Goal: Task Accomplishment & Management: Complete application form

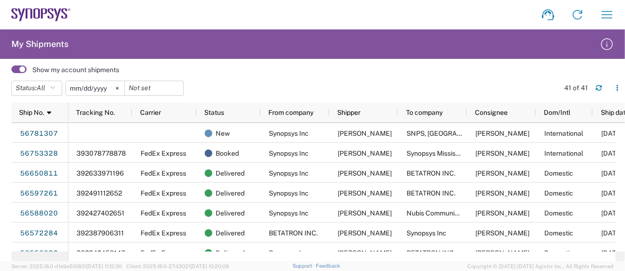
scroll to position [0, 13]
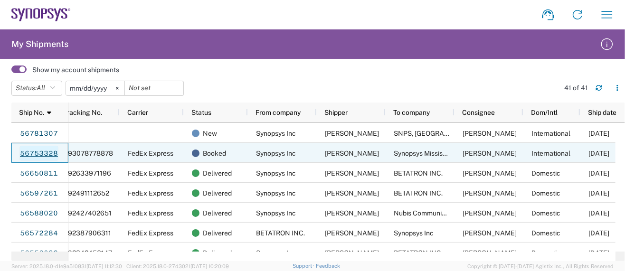
click at [48, 153] on link "56753328" at bounding box center [38, 153] width 39 height 15
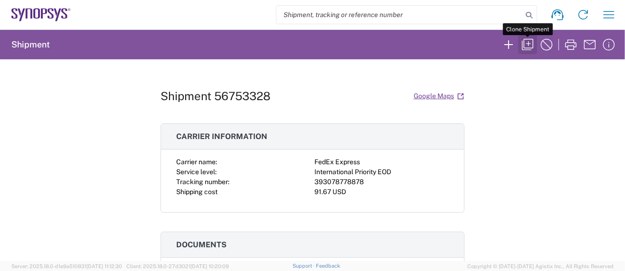
click at [525, 42] on icon "button" at bounding box center [527, 44] width 15 height 15
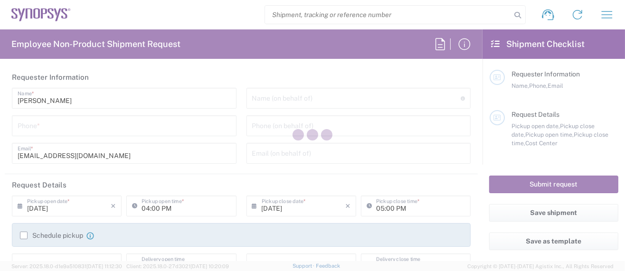
type input "Department"
type input "Delivered at Place"
type input "United States"
type input "5039399670"
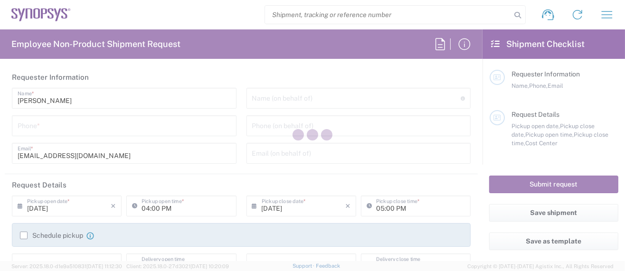
type input "02:04 PM"
type input "03:04 PM"
type textarea "wing@synopsys.com"
type input "Synopsys Inc"
type input "2025 NE Cornelius Pass Rd"
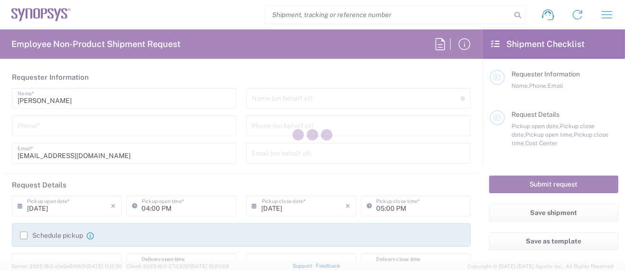
type input "Suite 400"
type input "Hillsboro"
type input "Oregon"
type input "97124"
type input "[PERSON_NAME]"
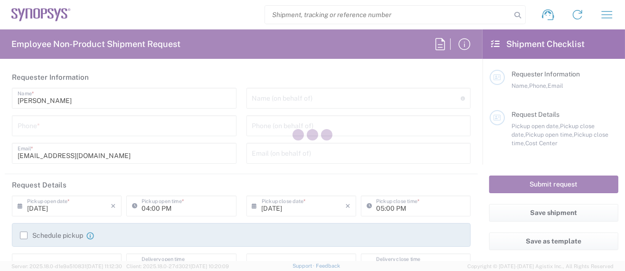
type input "503-939-9670"
type input "wing@synopsys.com"
type input "Synopsys Mississauga CA06"
type input "1 City Centre Drive"
type input "Suite 900"
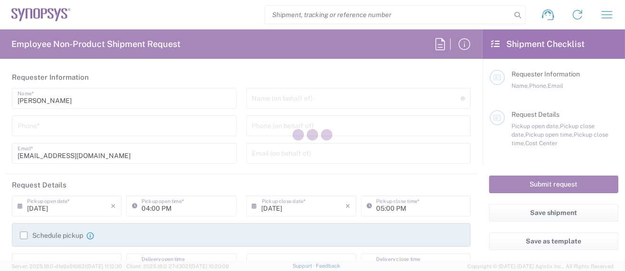
type input "Mississauga"
type input "Canada"
type input "L5B 1M2"
type input "[PERSON_NAME]"
type input "905-273-8400"
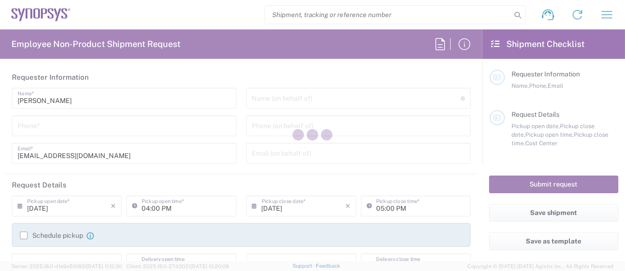
type input "zshu@synopsys.com"
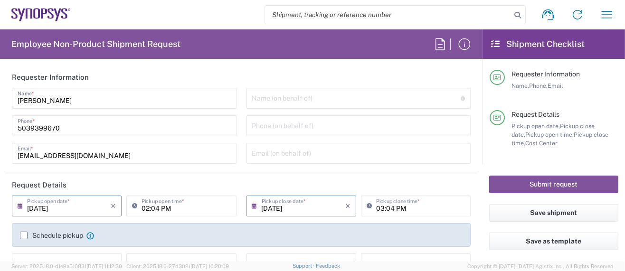
type input "Ontario"
type input "US01, SG, MSIP2, R&D 510464"
type input "Cardboard Box(es)"
type input "Hillsboro US03"
type input "Mississauga CA06"
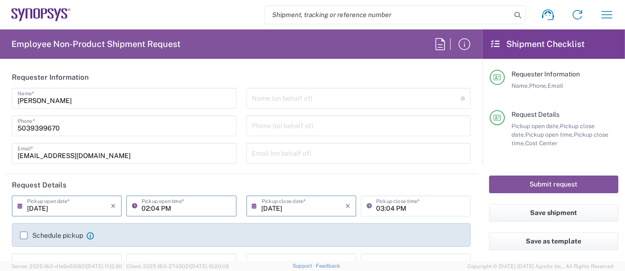
click at [155, 208] on input "02:04 PM" at bounding box center [186, 205] width 89 height 17
drag, startPoint x: 156, startPoint y: 208, endPoint x: 139, endPoint y: 208, distance: 16.6
click at [142, 208] on input "02:04 PM" at bounding box center [186, 205] width 89 height 17
type input "04:30 PM"
click at [386, 208] on input "05:00PM" at bounding box center [420, 205] width 89 height 17
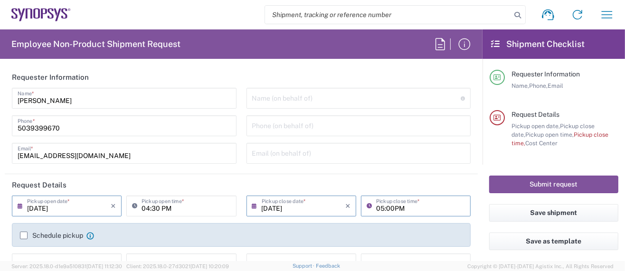
click at [387, 208] on input "05:00PM" at bounding box center [420, 205] width 89 height 17
type input "05:00 PM"
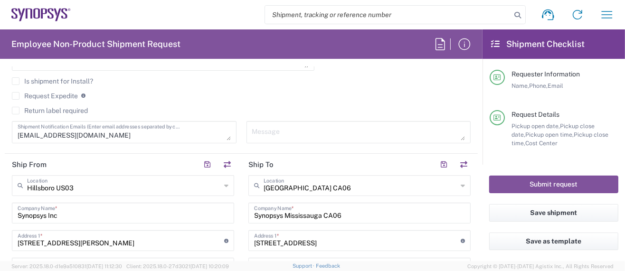
scroll to position [380, 0]
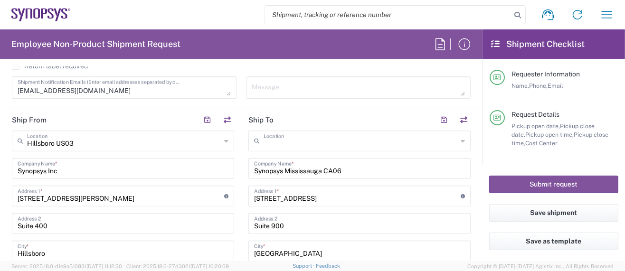
click at [330, 138] on input "text" at bounding box center [361, 140] width 194 height 17
click at [461, 142] on icon at bounding box center [463, 140] width 4 height 15
click at [461, 140] on icon at bounding box center [463, 140] width 4 height 15
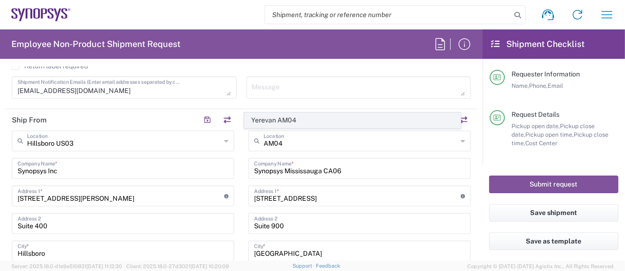
click at [291, 115] on span "Yerevan AM04" at bounding box center [353, 120] width 216 height 15
type input "Yerevan AM04"
type input "Synopsys Armenia CJSC"
type input "41 Arshakunyats Ave."
type input "Bldg #1"
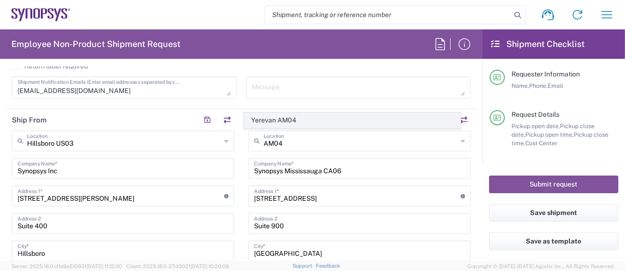
type input "Yerevan"
type input "Armenia"
type input "26"
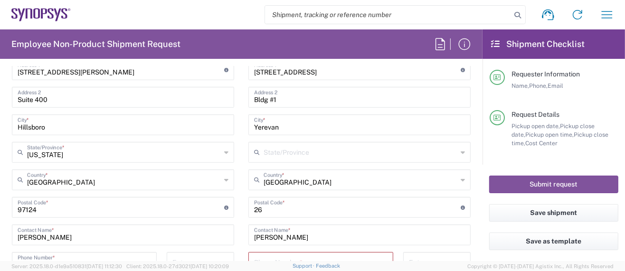
scroll to position [570, 0]
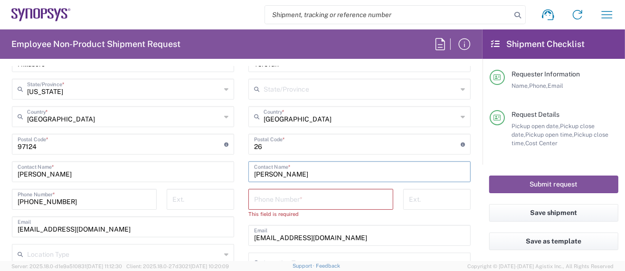
drag, startPoint x: 298, startPoint y: 172, endPoint x: 189, endPoint y: 169, distance: 108.8
click at [189, 169] on div "Ship From Hillsboro US03 Location Hillsboro US03 Aachen DE04 Agrate Brianza IT0…" at bounding box center [241, 122] width 473 height 405
paste input "Arthur Mkhitaryan"
type input "Arthur Mkhitaryan"
click at [288, 200] on input "tel" at bounding box center [320, 198] width 133 height 17
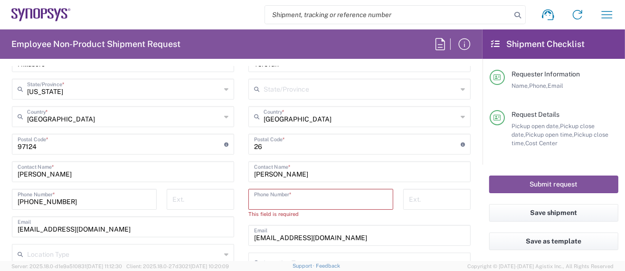
paste input "+374 94 49 33 05"
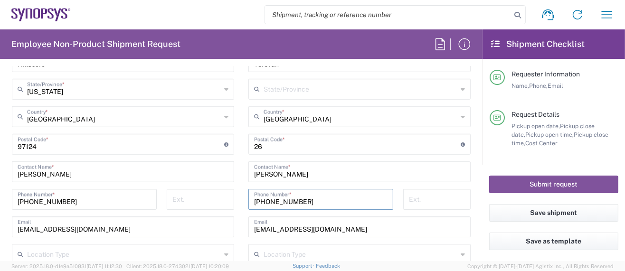
type input "+374 94 49 33 05"
drag, startPoint x: 322, startPoint y: 230, endPoint x: 212, endPoint y: 223, distance: 109.9
click at [212, 223] on div "Ship From Hillsboro US03 Location Hillsboro US03 Aachen DE04 Agrate Brianza IT0…" at bounding box center [241, 118] width 473 height 397
paste input "marthur"
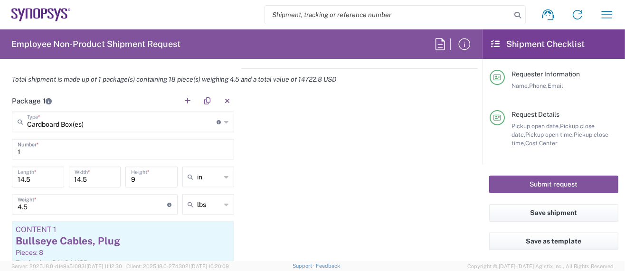
scroll to position [823, 0]
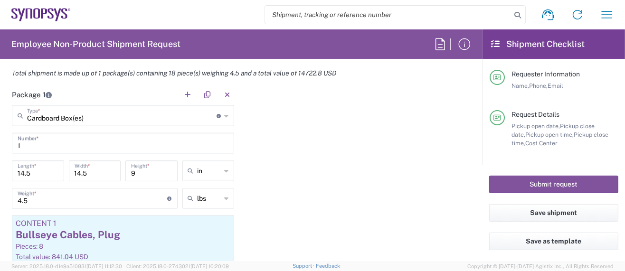
type input "marthur@synopsys.com"
drag, startPoint x: 42, startPoint y: 171, endPoint x: 37, endPoint y: 171, distance: 5.2
click at [37, 171] on input "14.5" at bounding box center [38, 170] width 41 height 17
drag, startPoint x: 37, startPoint y: 171, endPoint x: 27, endPoint y: 171, distance: 10.0
click at [27, 171] on input "14.5" at bounding box center [38, 170] width 41 height 17
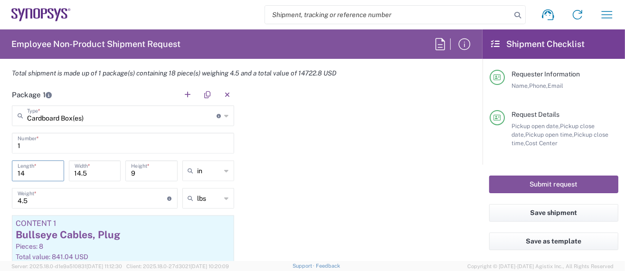
type input "1"
type input "13.5"
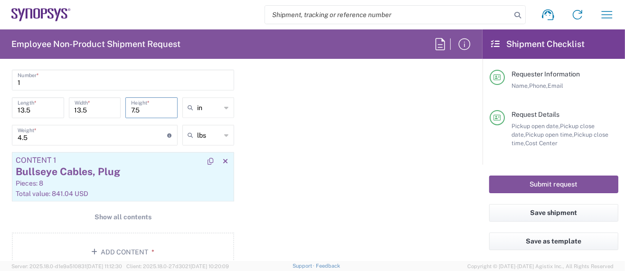
type input "7.5"
click at [137, 183] on div "Pieces: 8" at bounding box center [123, 183] width 215 height 9
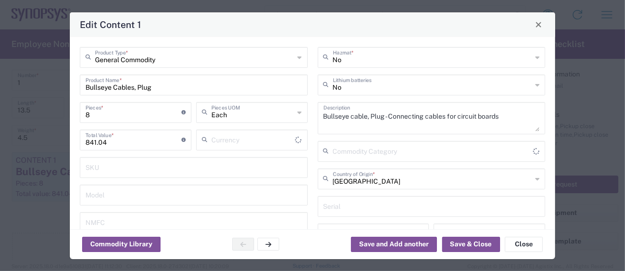
click at [137, 183] on div "General Commodity Product Type * Bullseye Cables, Plug Product Name * 8 Pieces …" at bounding box center [194, 170] width 238 height 247
type input "US Dollar"
type input "BIS"
type input "NLR - No License Required"
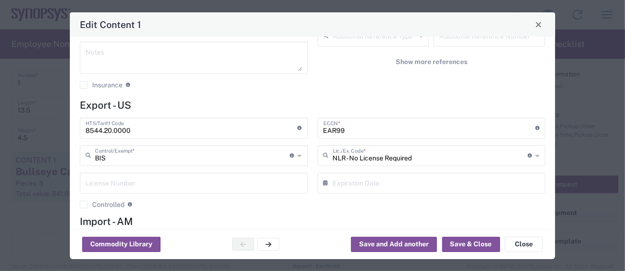
scroll to position [190, 0]
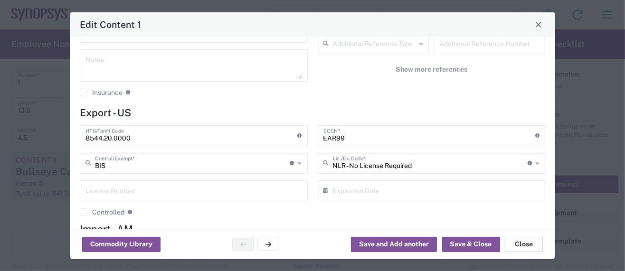
click at [513, 242] on button "Close" at bounding box center [524, 244] width 38 height 15
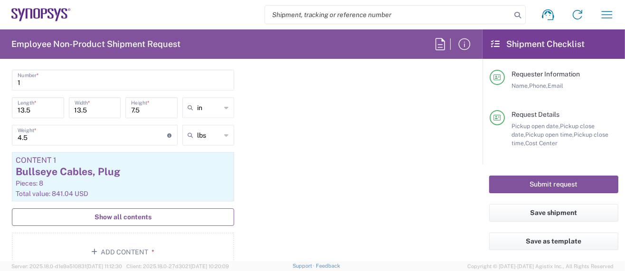
click at [133, 213] on span "Show all contents" at bounding box center [123, 217] width 57 height 9
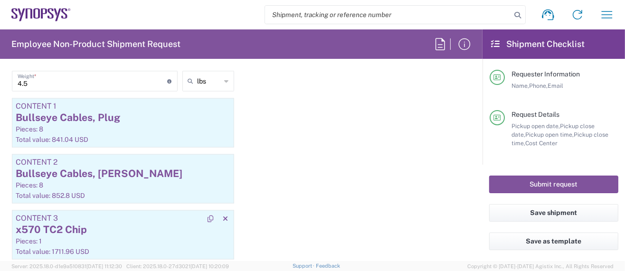
scroll to position [950, 0]
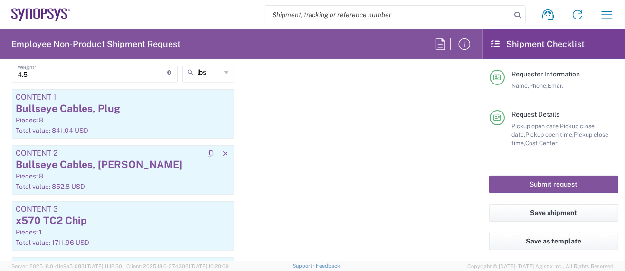
click at [119, 165] on div "Bullseye Cables, Jack" at bounding box center [123, 165] width 215 height 14
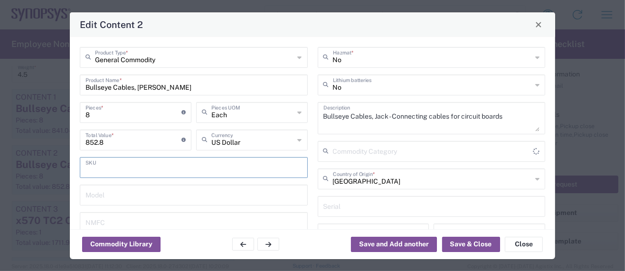
type input "BIS"
click at [119, 165] on input "text" at bounding box center [194, 167] width 217 height 17
type input "NLR - No License Required"
click at [517, 243] on button "Close" at bounding box center [524, 244] width 38 height 15
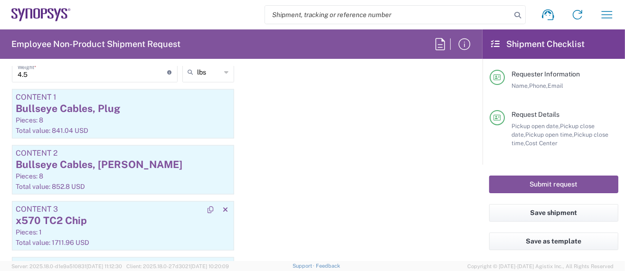
click at [101, 218] on div "x570 TC2 Chip" at bounding box center [123, 221] width 215 height 14
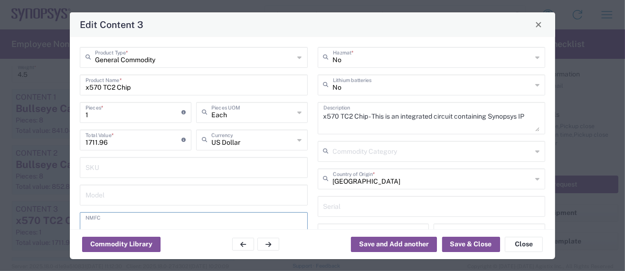
click at [101, 218] on input "text" at bounding box center [194, 222] width 217 height 17
type input "NLR - No License Required"
drag, startPoint x: 94, startPoint y: 85, endPoint x: 114, endPoint y: 86, distance: 19.5
click at [114, 86] on input "x570 TC2 Chip" at bounding box center [194, 84] width 217 height 17
type input "x541 Test Chip"
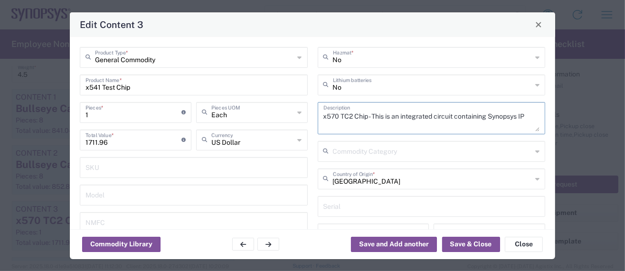
drag, startPoint x: 327, startPoint y: 114, endPoint x: 348, endPoint y: 115, distance: 21.0
click at [348, 115] on textarea "x570 TC2 Chip - This is an integrated circuit containing Synopsys IP" at bounding box center [432, 118] width 217 height 27
type textarea "x541 Test Chip - This is an integrated circuit containing Synopsys IP"
drag, startPoint x: 114, startPoint y: 142, endPoint x: 67, endPoint y: 141, distance: 47.0
click at [67, 141] on div "Edit Content 3 General Commodity Product Type * x541 Test Chip Product Name * 1…" at bounding box center [312, 135] width 625 height 271
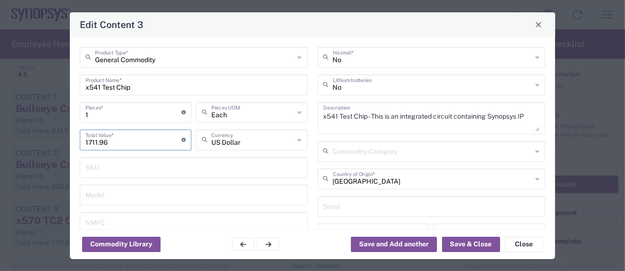
paste input "201.58"
type input "201.58"
click at [454, 245] on button "Save & Close" at bounding box center [471, 244] width 58 height 15
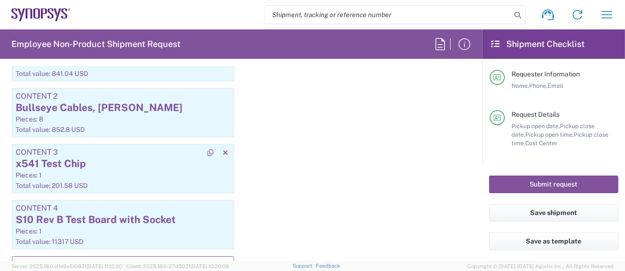
scroll to position [1013, 0]
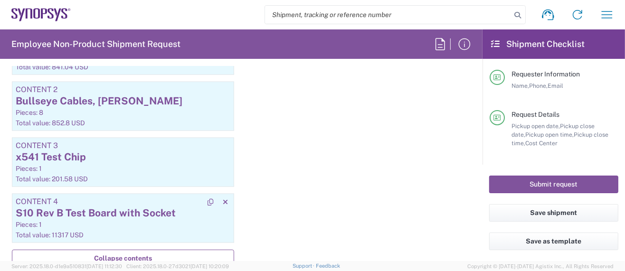
click at [100, 213] on div "S10 Rev B Test Board with Socket" at bounding box center [123, 213] width 215 height 14
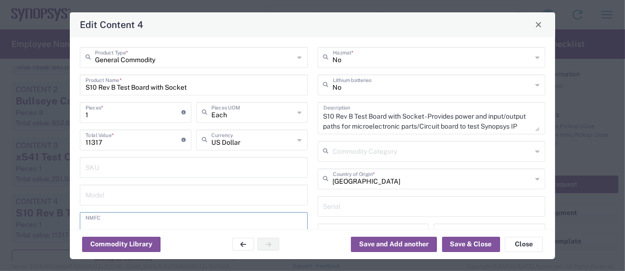
click at [100, 214] on input "text" at bounding box center [194, 222] width 217 height 17
type input "BIS"
type input "NLR - No License Required"
drag, startPoint x: 114, startPoint y: 86, endPoint x: 35, endPoint y: 87, distance: 79.8
click at [35, 87] on div "Edit Content 4 General Commodity Product Type * S10 Rev B Test Board with Socke…" at bounding box center [312, 135] width 625 height 271
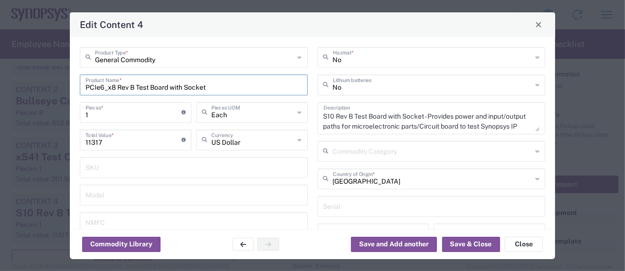
type input "PCIe6_x8 Rev B Test Board with Socket"
click at [524, 247] on button "Close" at bounding box center [524, 244] width 38 height 15
